Goal: Go to known website: Access a specific website the user already knows

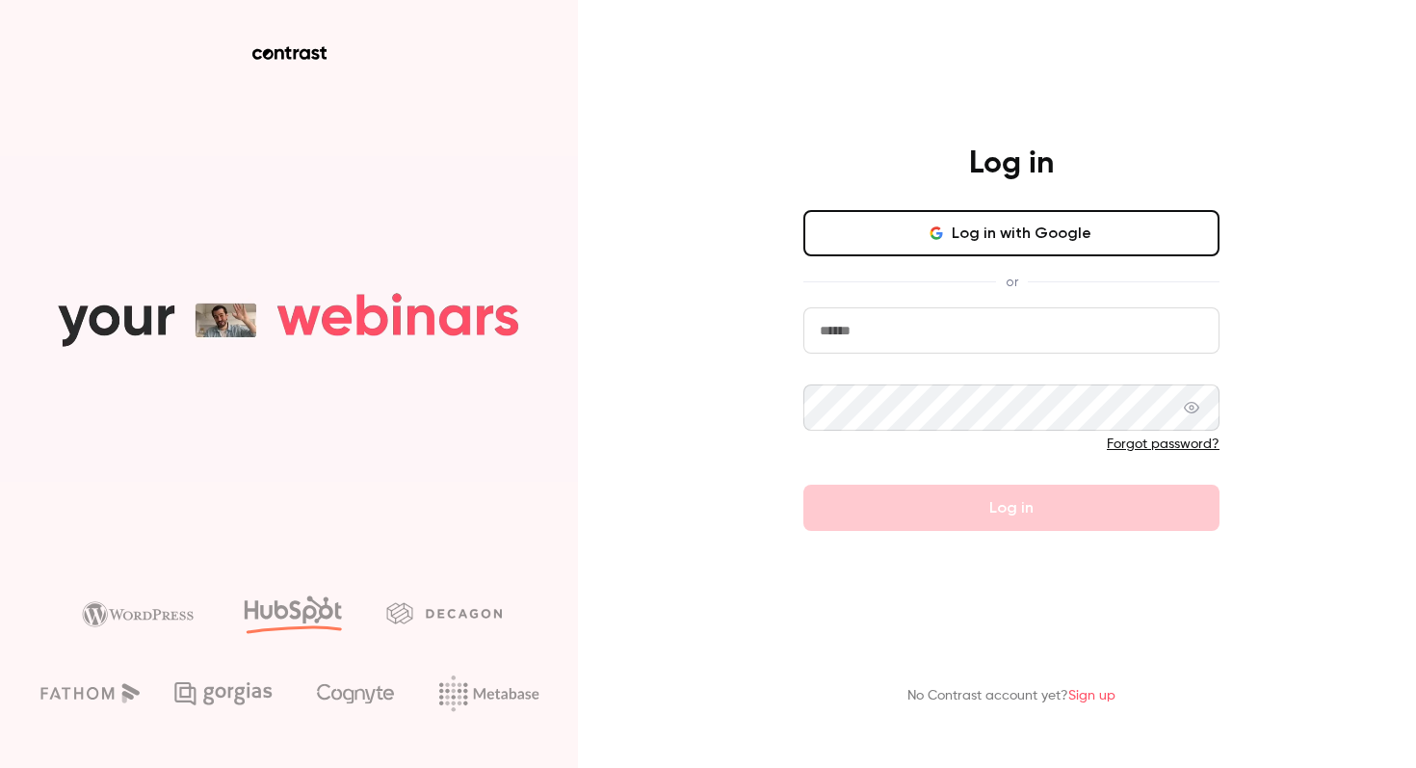
click at [909, 234] on button "Log in with Google" at bounding box center [1012, 233] width 416 height 46
